Goal: Information Seeking & Learning: Understand process/instructions

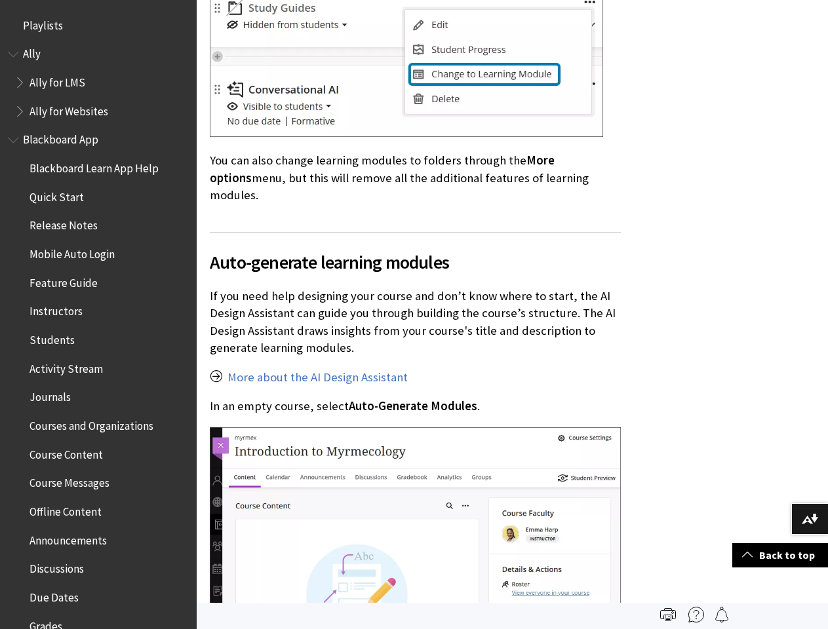
scroll to position [2166, 0]
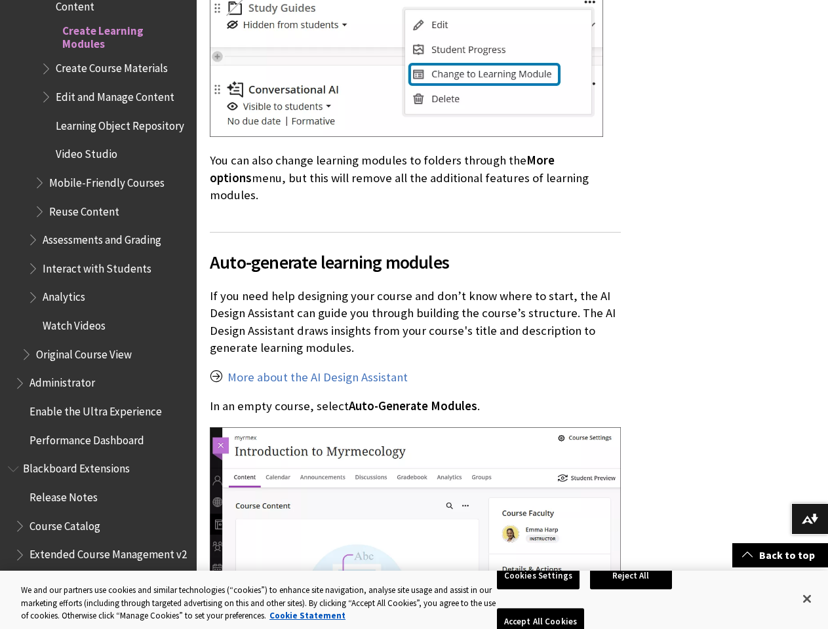
click at [414, 0] on img at bounding box center [406, 62] width 393 height 149
click at [92, 223] on span "Reuse Content" at bounding box center [111, 212] width 155 height 22
click at [92, 548] on span "Extended Course Management v2" at bounding box center [108, 553] width 157 height 18
click at [810, 519] on button "Download alternative formats ..." at bounding box center [809, 519] width 37 height 31
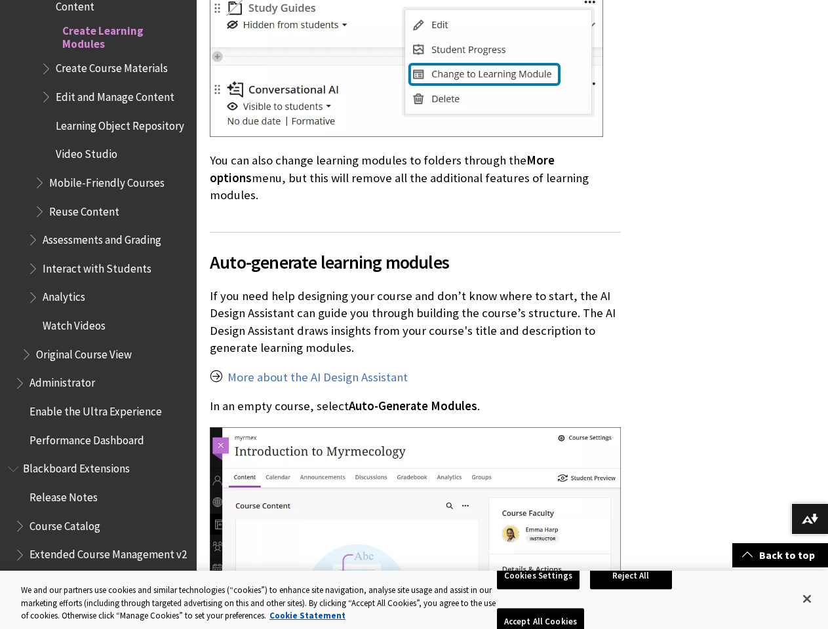
click at [540, 590] on button "Cookies Settings" at bounding box center [538, 577] width 83 height 28
click at [633, 590] on button "Reject All" at bounding box center [631, 577] width 82 height 28
click at [584, 609] on button "Accept All Cookies" at bounding box center [540, 623] width 87 height 28
click at [807, 599] on button "Close" at bounding box center [807, 599] width 29 height 29
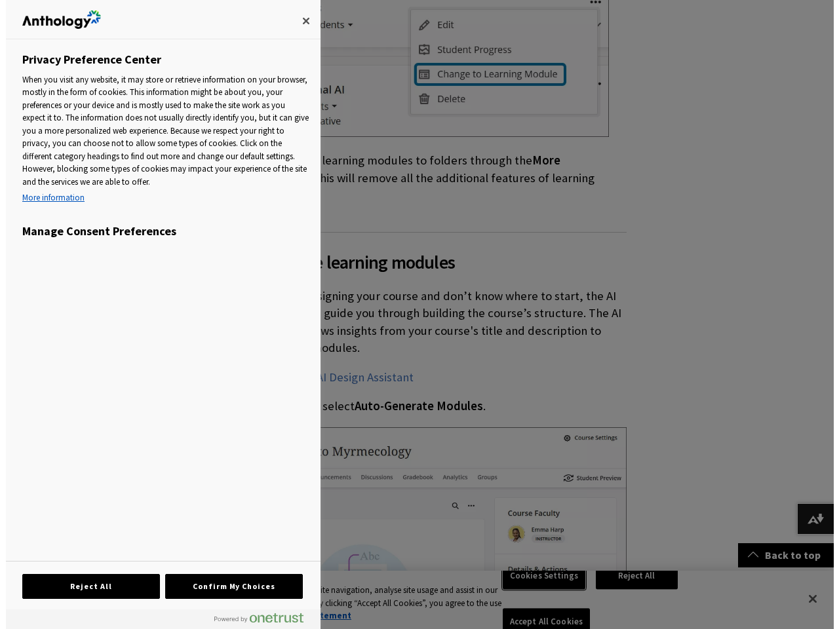
scroll to position [799, 0]
